Goal: Information Seeking & Learning: Check status

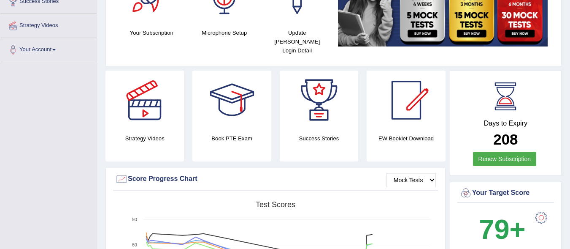
scroll to position [144, 0]
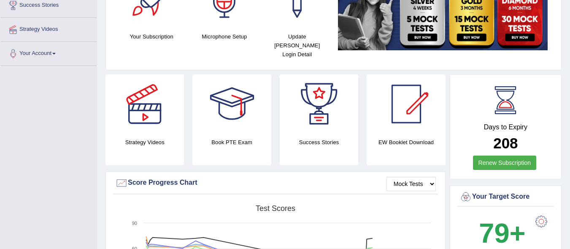
click at [373, 30] on img at bounding box center [443, 9] width 210 height 81
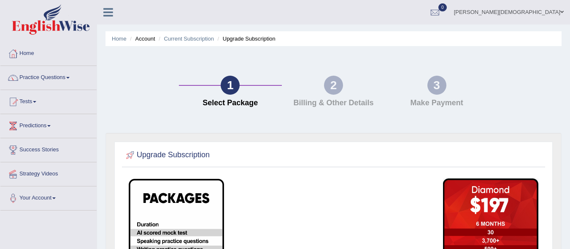
click at [32, 55] on link "Home" at bounding box center [48, 52] width 96 height 21
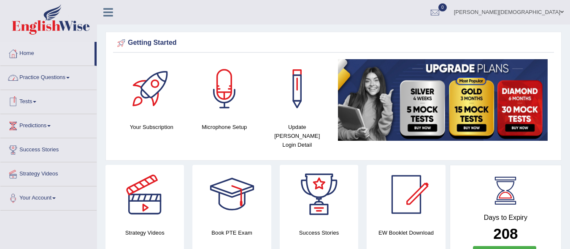
click at [31, 91] on link "Tests" at bounding box center [48, 100] width 96 height 21
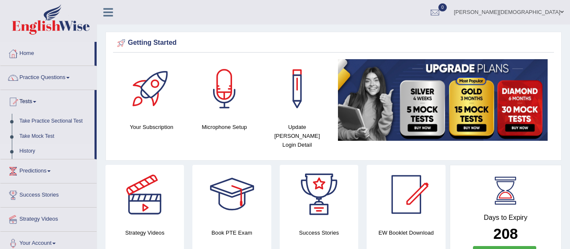
click at [24, 145] on link "History" at bounding box center [55, 151] width 79 height 15
click at [24, 144] on link "History" at bounding box center [55, 151] width 79 height 15
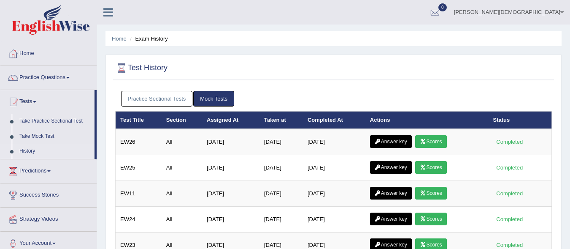
scroll to position [77, 0]
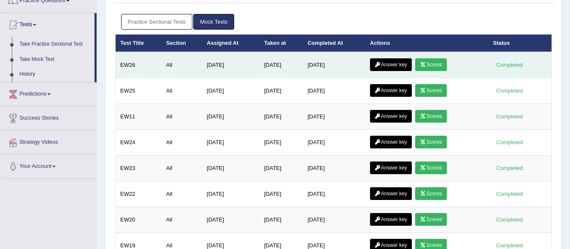
click at [441, 58] on link "Scores" at bounding box center [430, 64] width 31 height 13
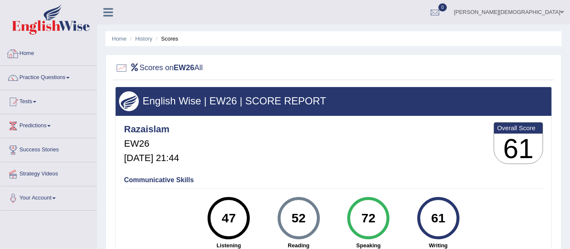
click at [15, 46] on link "Home" at bounding box center [48, 52] width 96 height 21
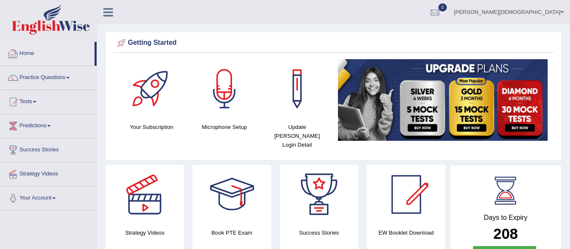
click at [23, 58] on link "Home" at bounding box center [47, 52] width 94 height 21
click at [30, 101] on link "Tests" at bounding box center [48, 100] width 96 height 21
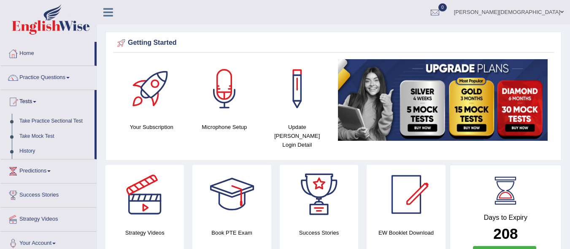
click at [33, 133] on link "Take Mock Test" at bounding box center [55, 136] width 79 height 15
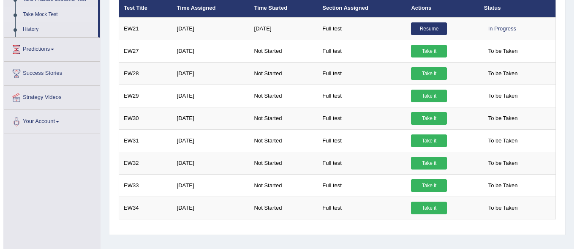
scroll to position [122, 0]
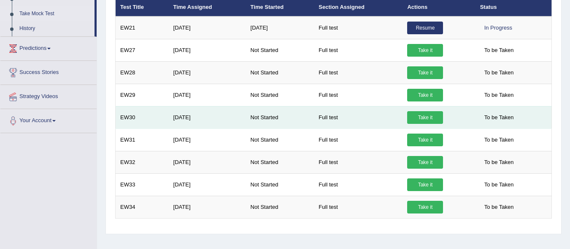
click at [423, 114] on link "Take it" at bounding box center [425, 117] width 36 height 13
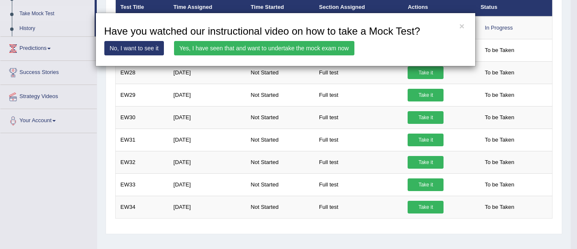
click at [211, 45] on link "Yes, I have seen that and want to undertake the mock exam now" at bounding box center [264, 48] width 180 height 14
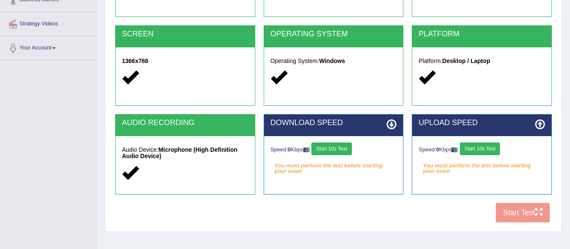
scroll to position [179, 0]
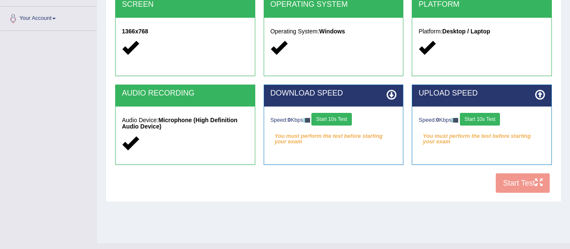
click at [334, 115] on button "Start 10s Test" at bounding box center [332, 119] width 40 height 13
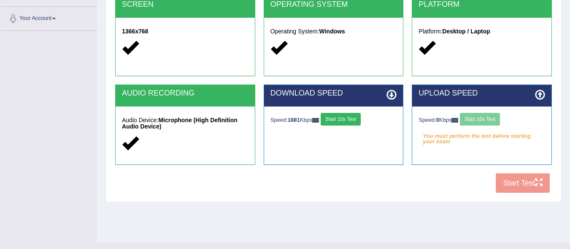
click at [334, 115] on button "Start 10s Test" at bounding box center [341, 119] width 40 height 13
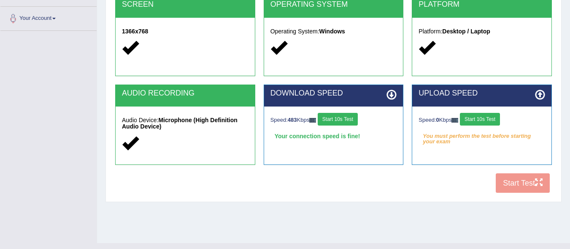
click at [485, 117] on button "Start 10s Test" at bounding box center [480, 119] width 40 height 13
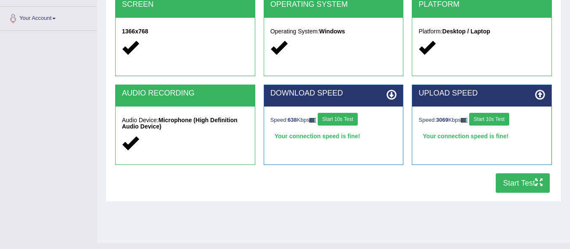
click at [499, 115] on button "Start 10s Test" at bounding box center [489, 119] width 40 height 13
click at [498, 118] on button "Start 10s Test" at bounding box center [489, 119] width 40 height 13
click at [509, 183] on button "Start Test" at bounding box center [523, 182] width 54 height 19
